Goal: Complete application form

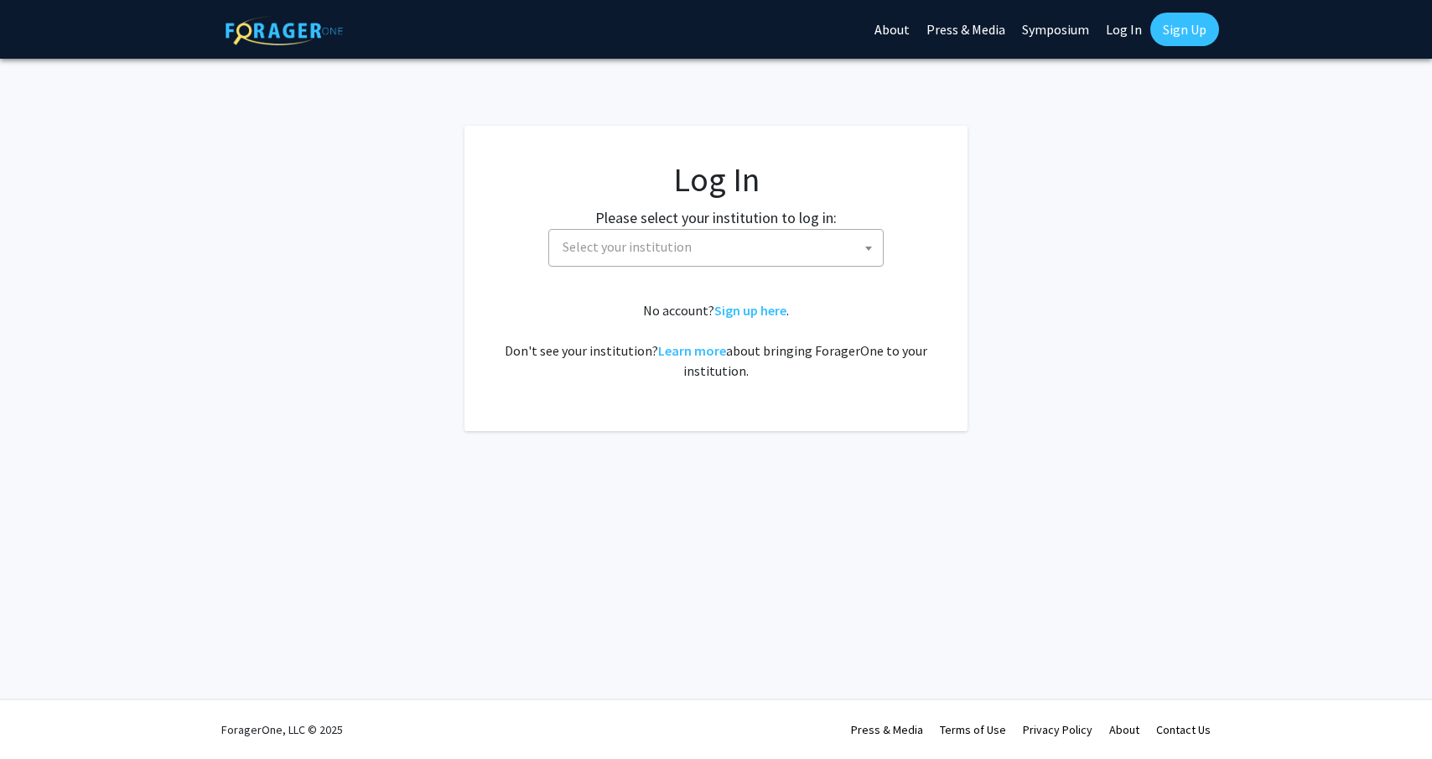
select select
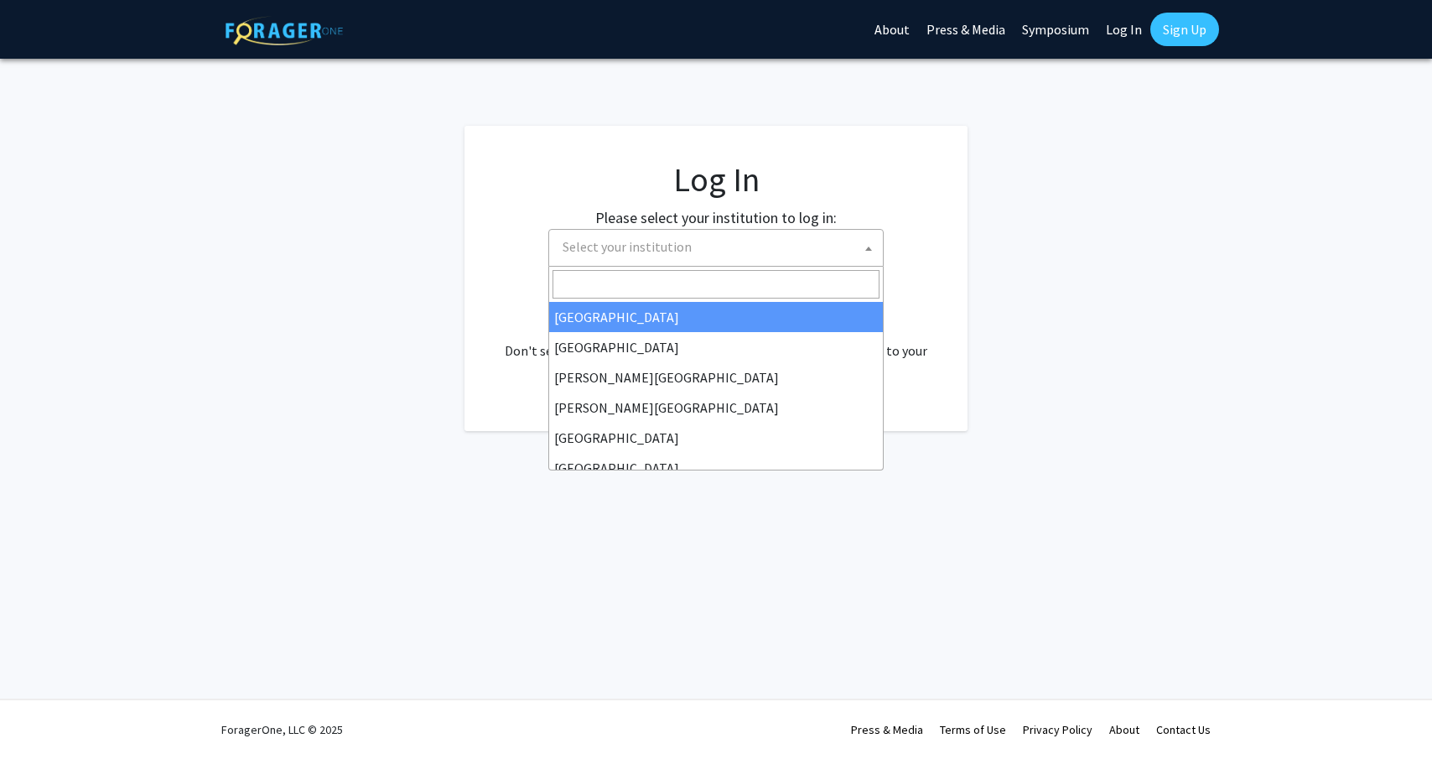
click at [656, 246] on span "Select your institution" at bounding box center [627, 246] width 129 height 17
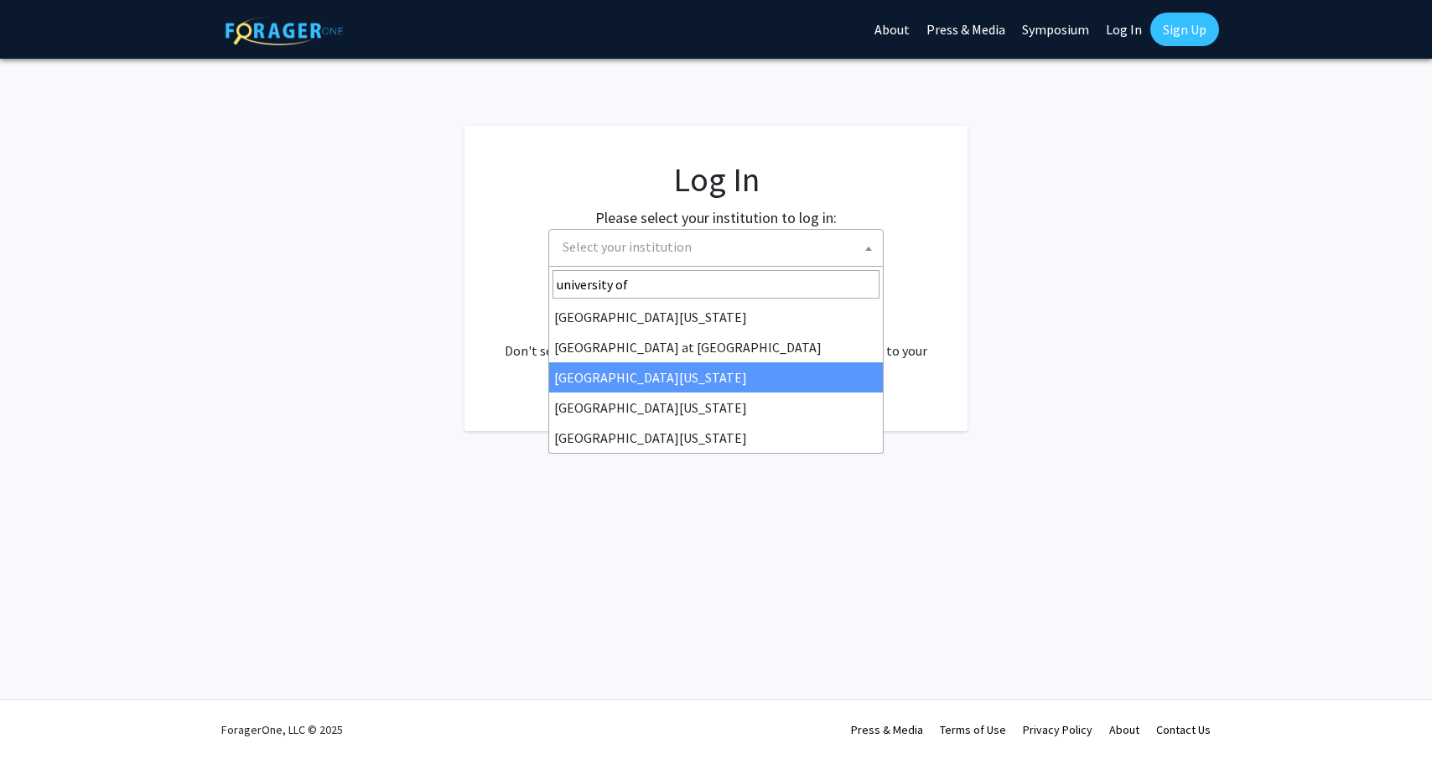
type input "university of"
select select "13"
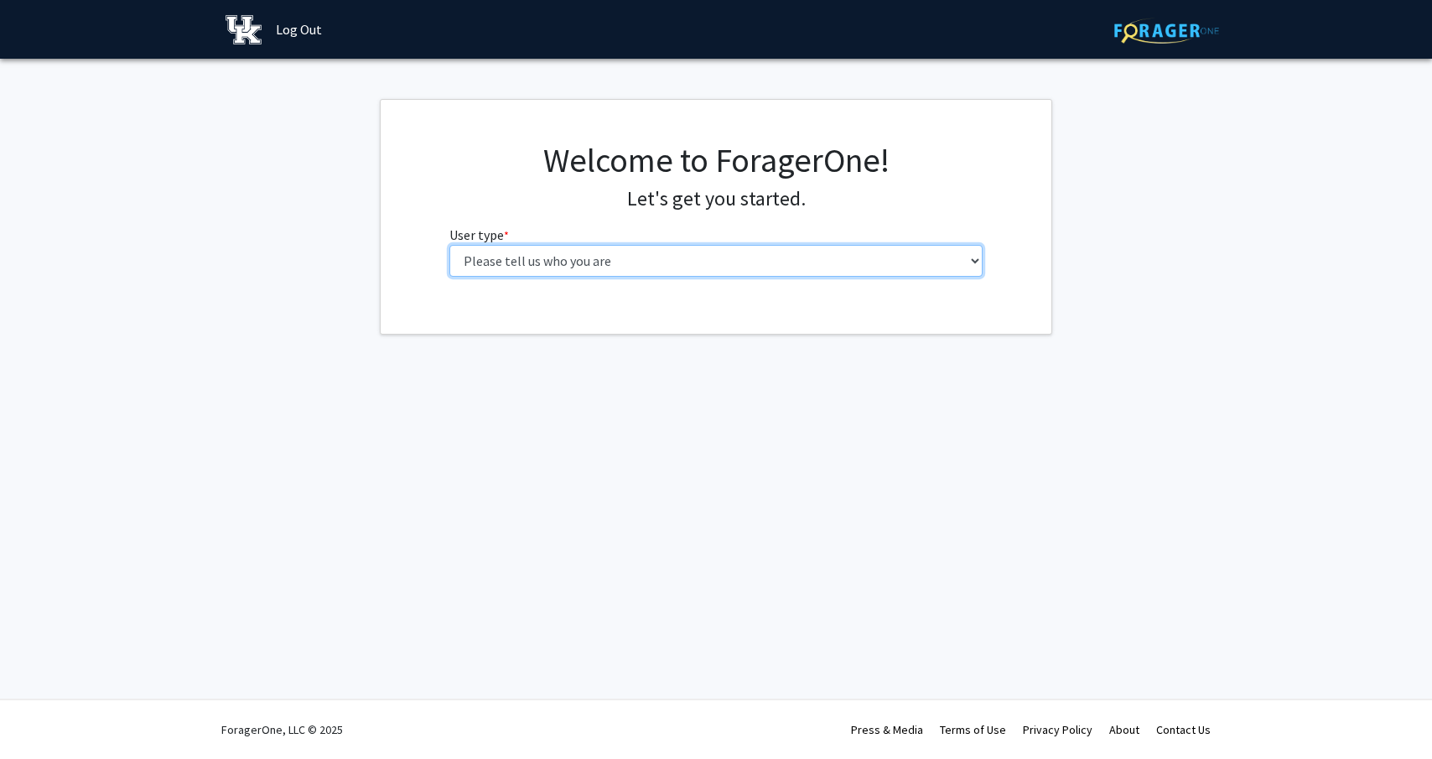
select select "1: undergrad"
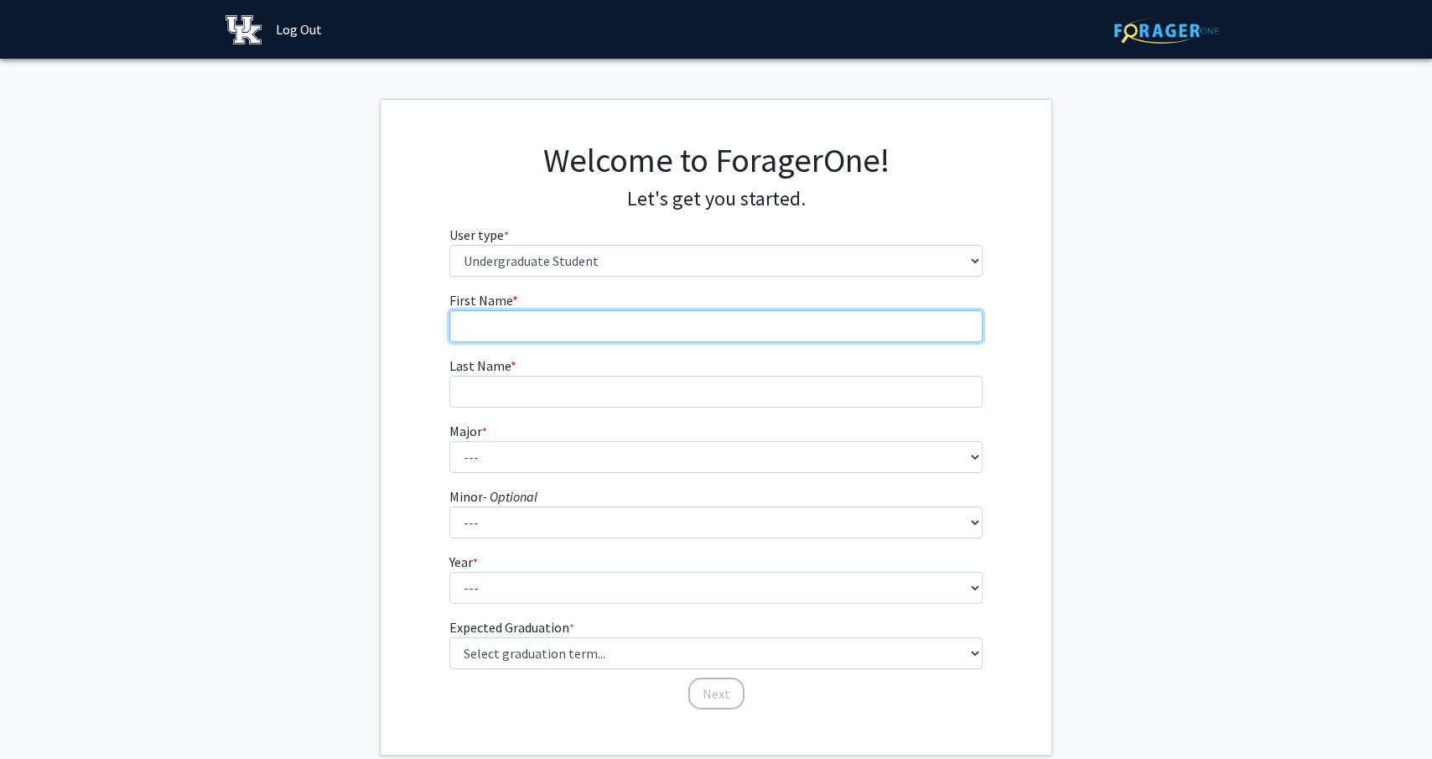
click at [713, 324] on input "First Name * required" at bounding box center [716, 326] width 534 height 32
type input "Annie"
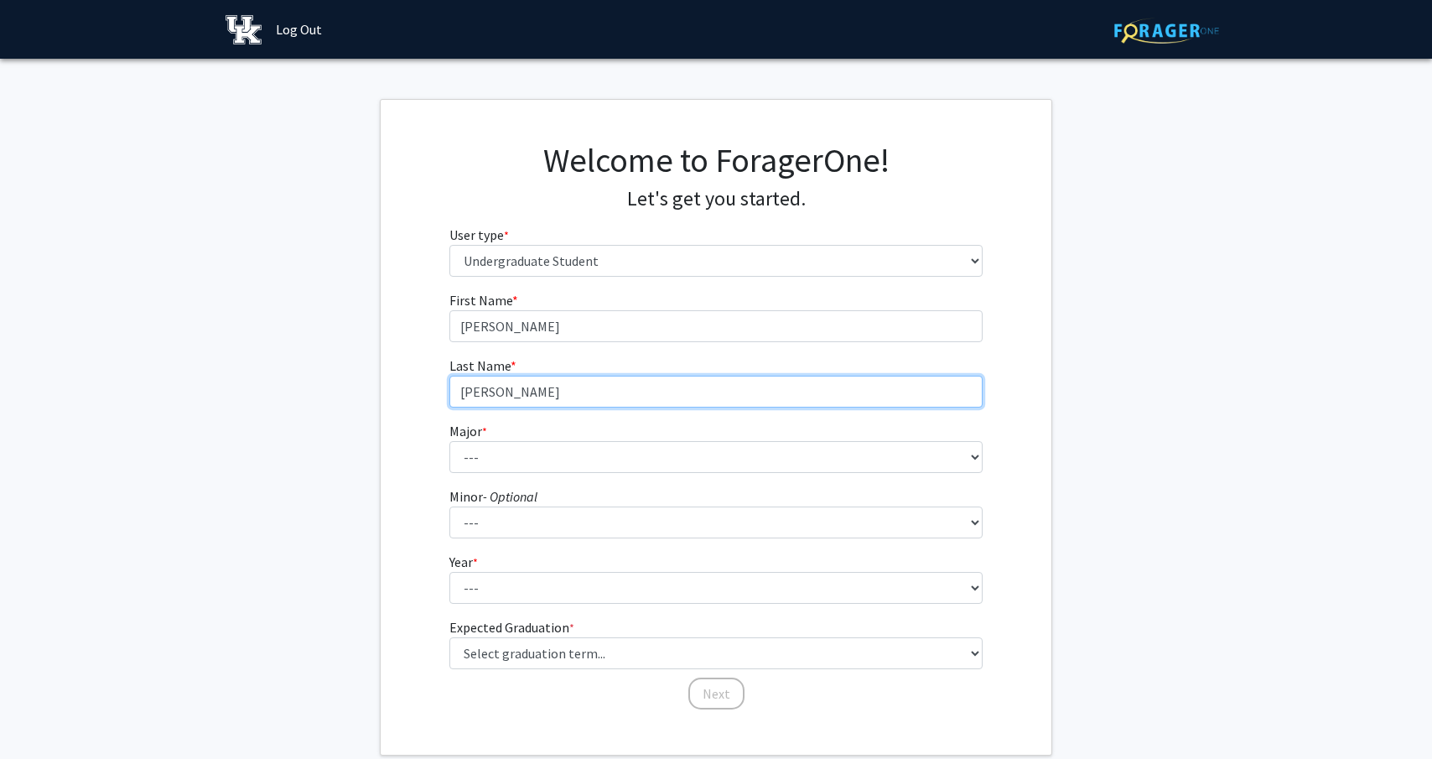
type input "Byerly"
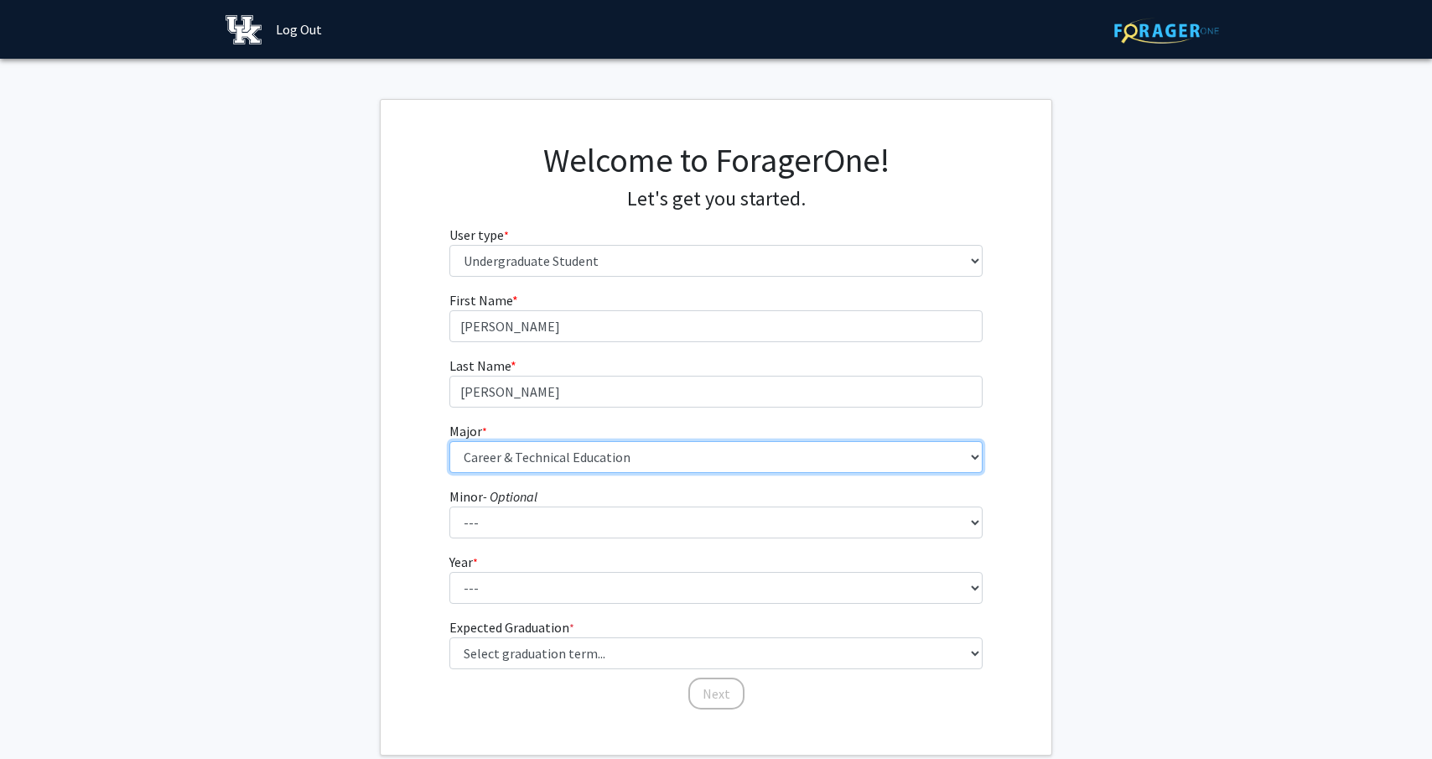
select select "111: 948"
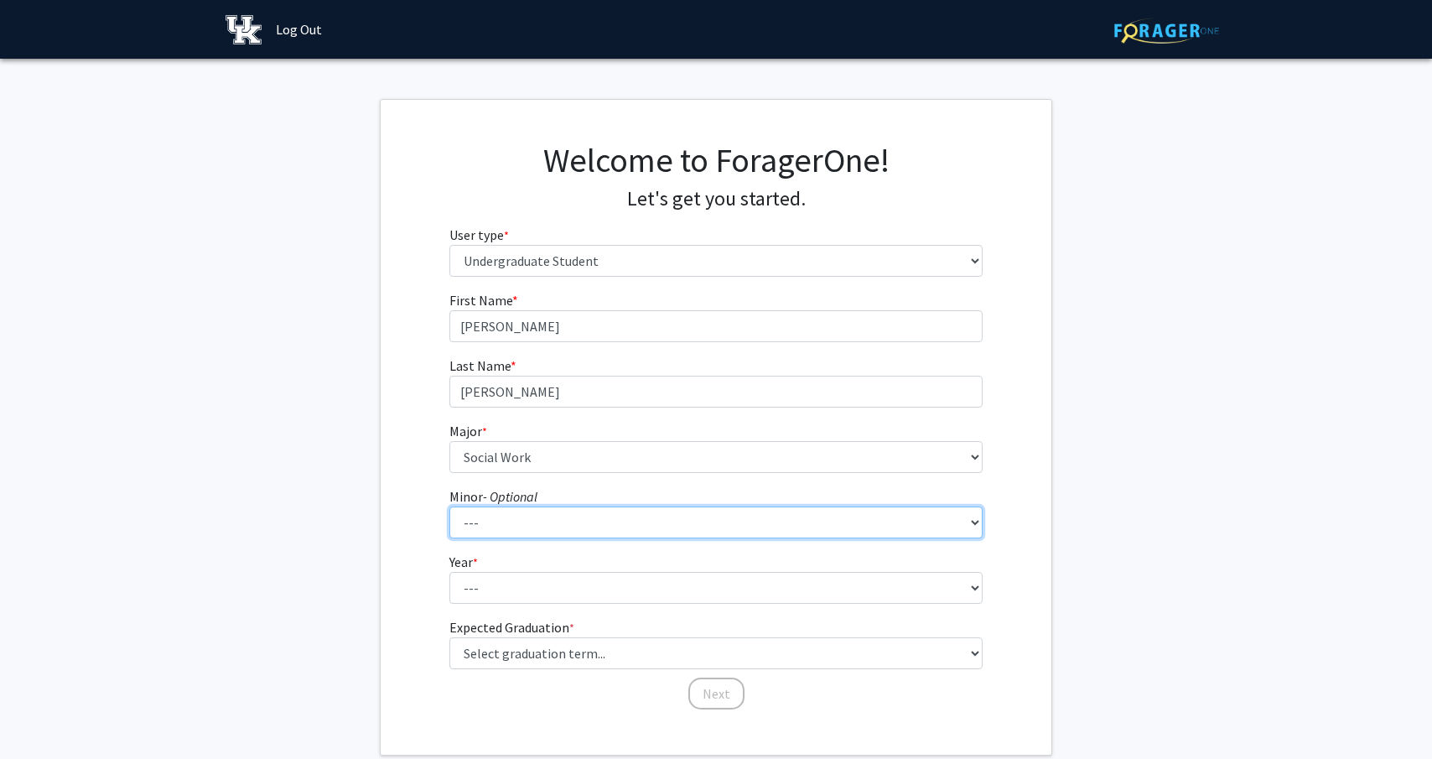
select select "11: 663"
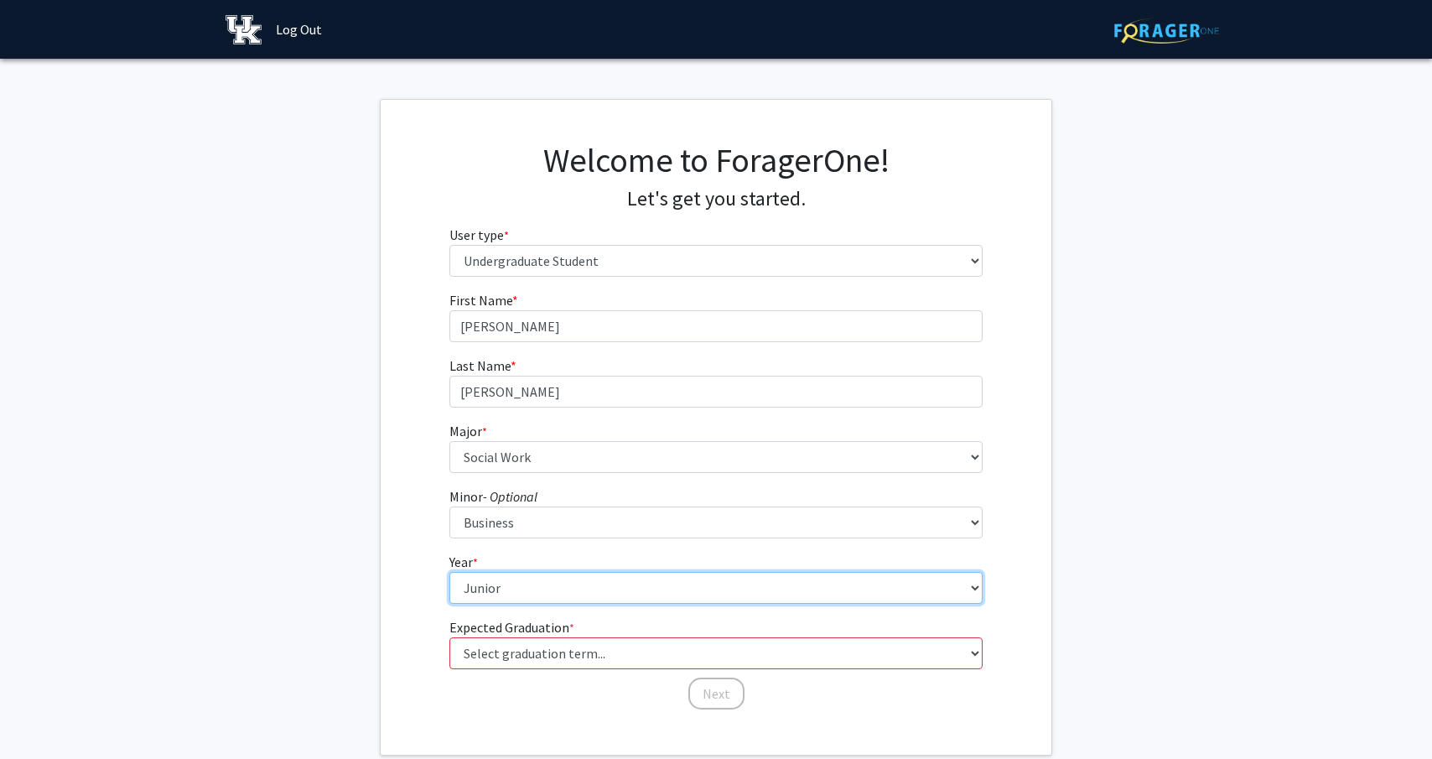
select select "5: postbaccalaureate_certificate"
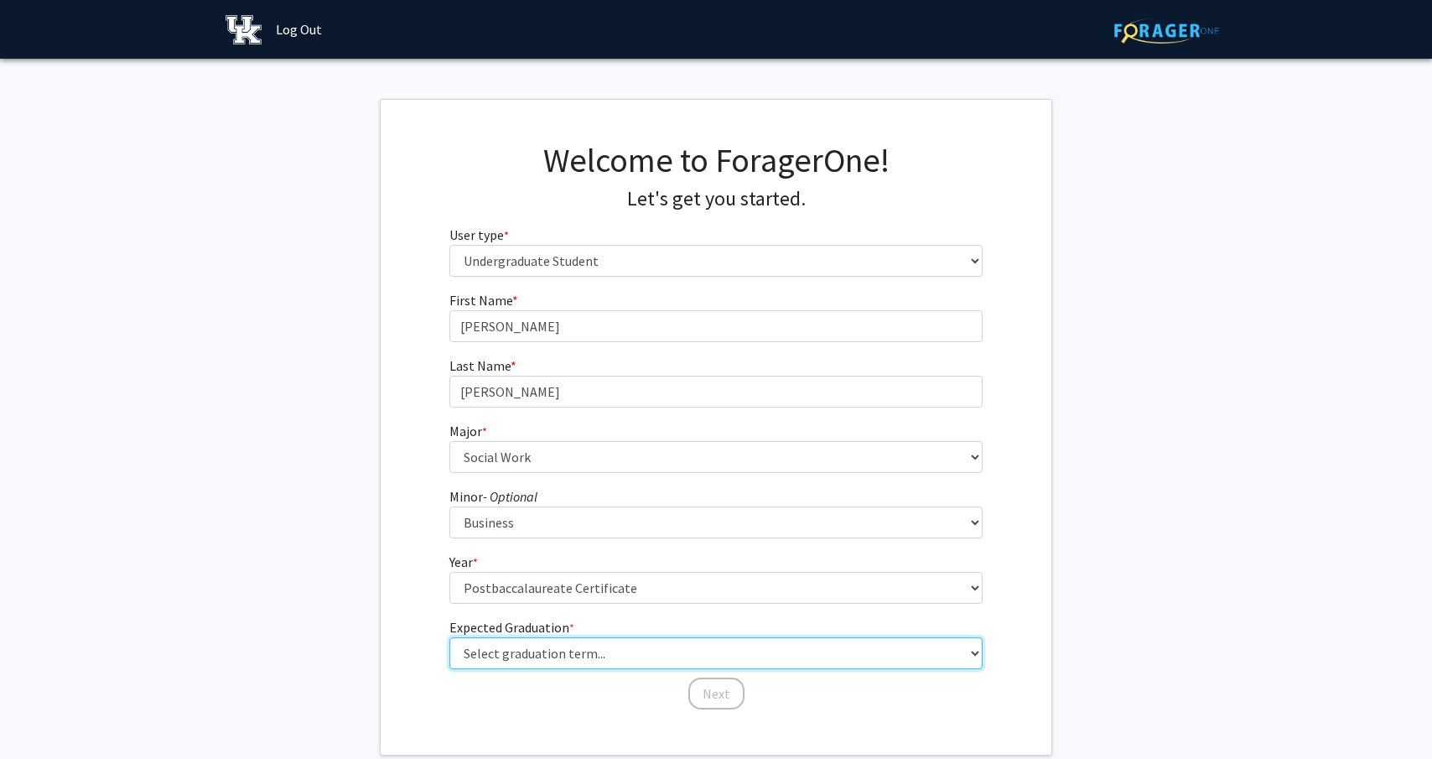
select select "9: spring_2027"
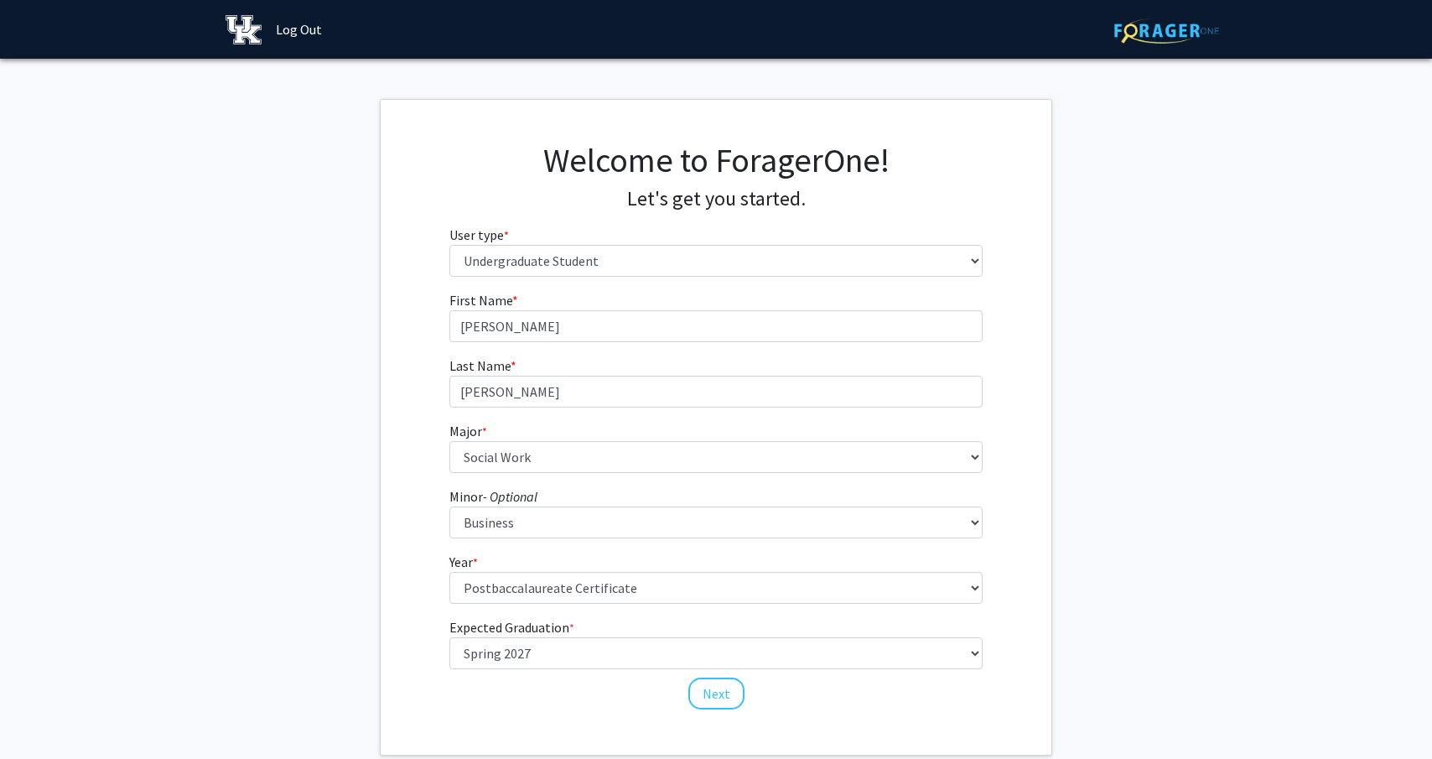
click at [703, 698] on button "Next" at bounding box center [716, 693] width 56 height 32
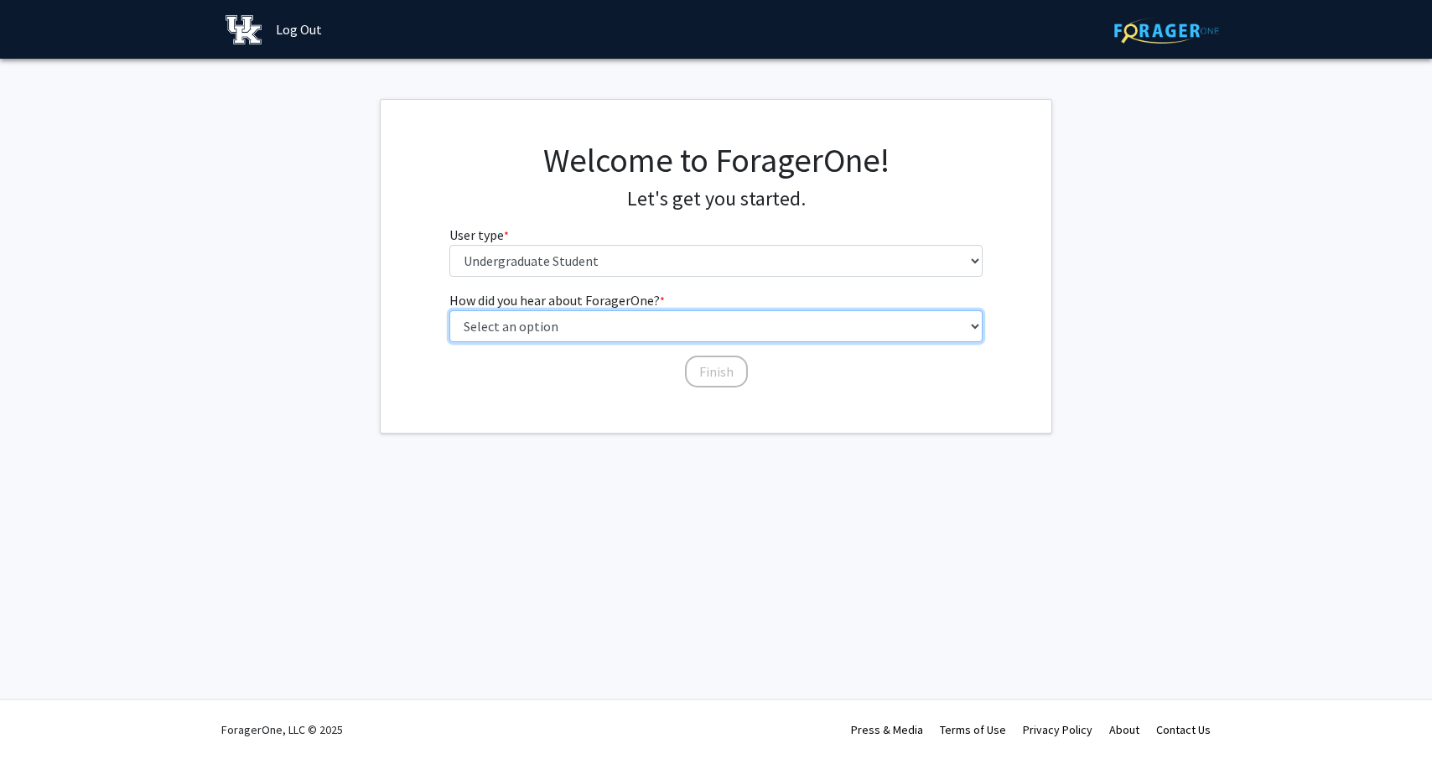
select select "3: university_website"
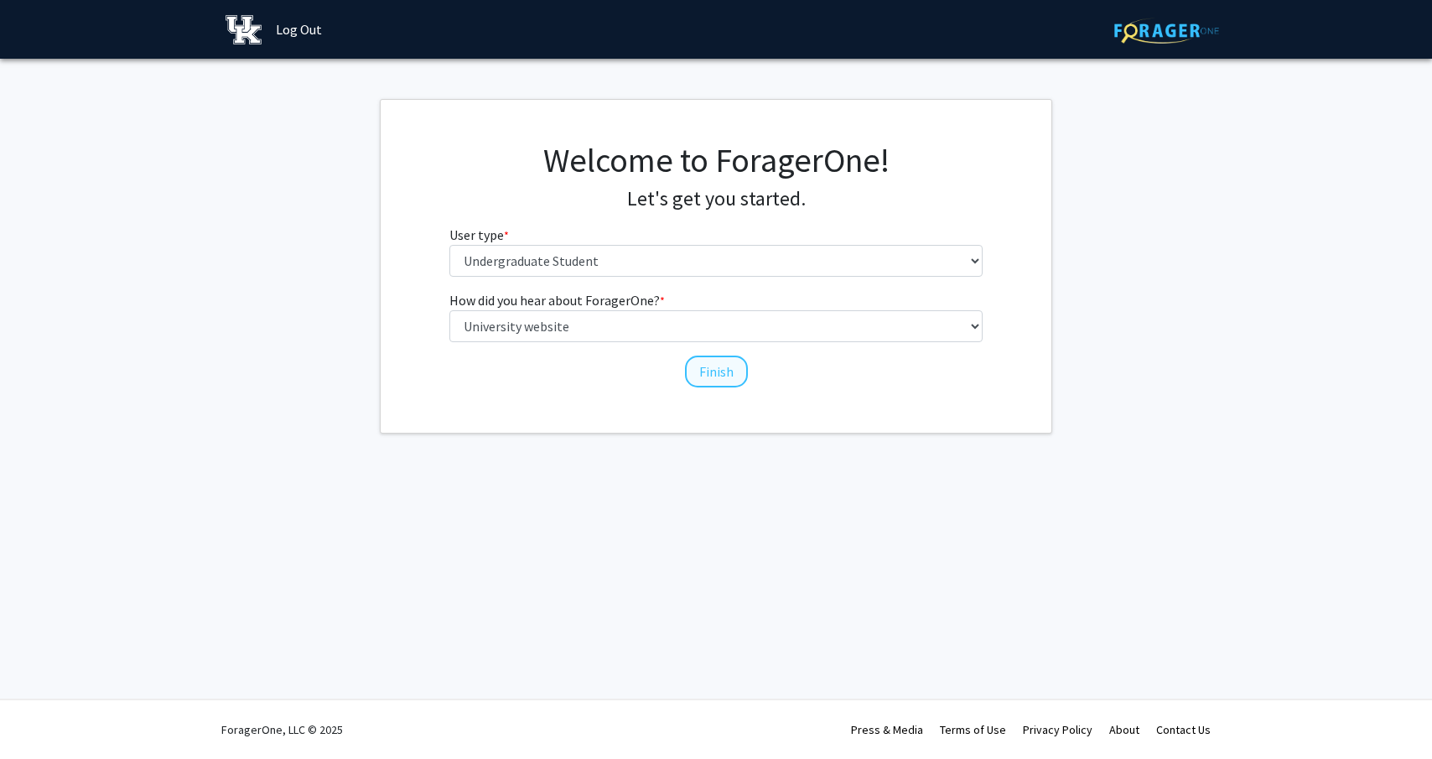
click at [703, 368] on button "Finish" at bounding box center [716, 371] width 63 height 32
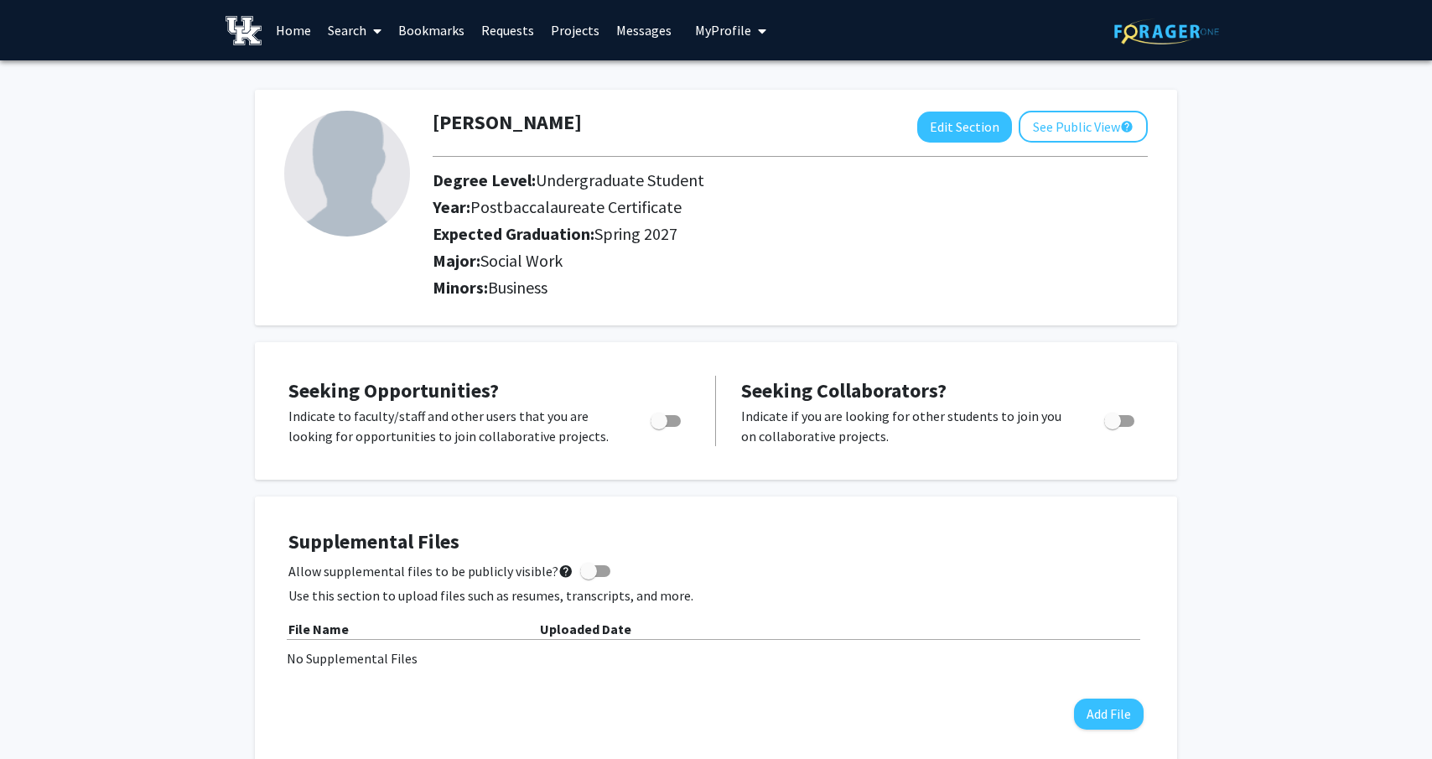
click at [861, 163] on div at bounding box center [790, 157] width 740 height 28
click at [714, 25] on span "My Profile" at bounding box center [723, 30] width 56 height 17
click at [1077, 126] on button "See Public View help" at bounding box center [1083, 127] width 129 height 32
